Goal: Transaction & Acquisition: Purchase product/service

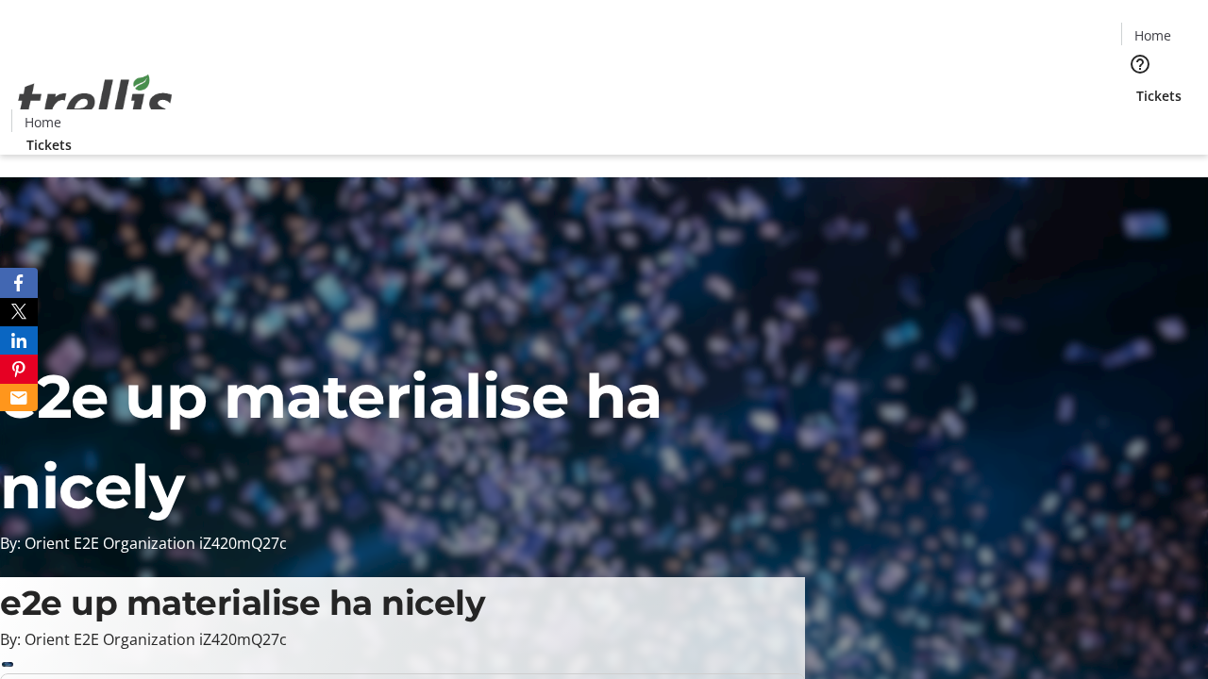
click at [1136, 86] on span "Tickets" at bounding box center [1158, 96] width 45 height 20
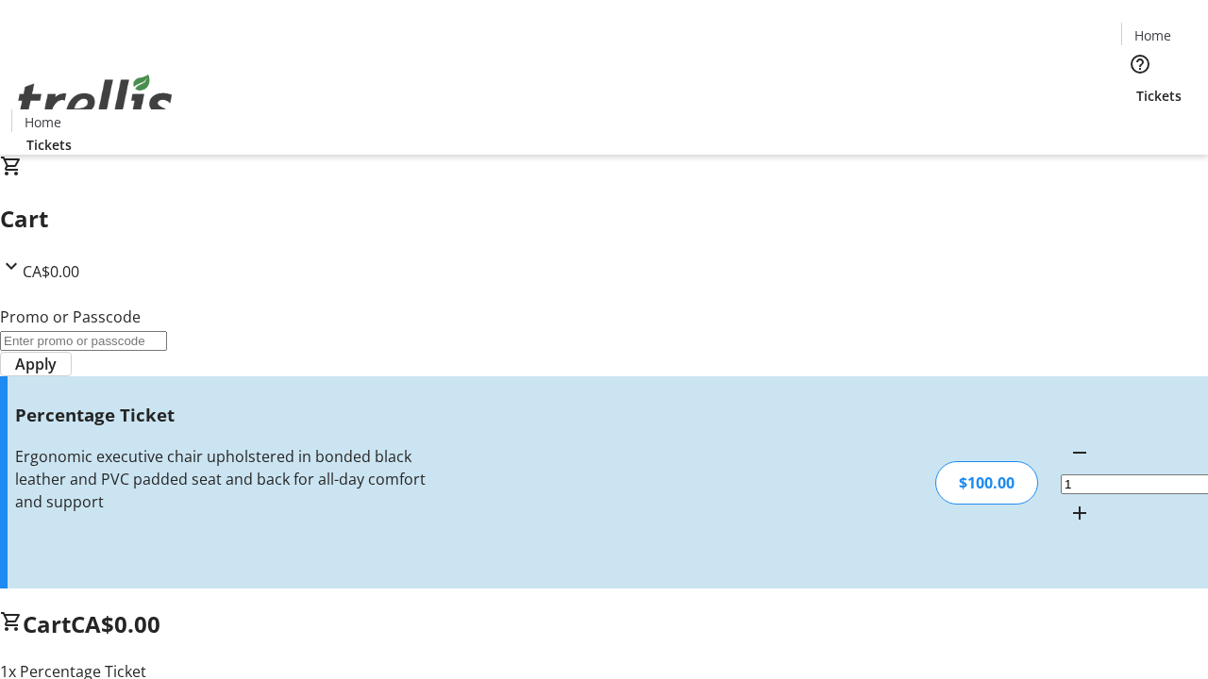
type input "BAR"
